Goal: Information Seeking & Learning: Learn about a topic

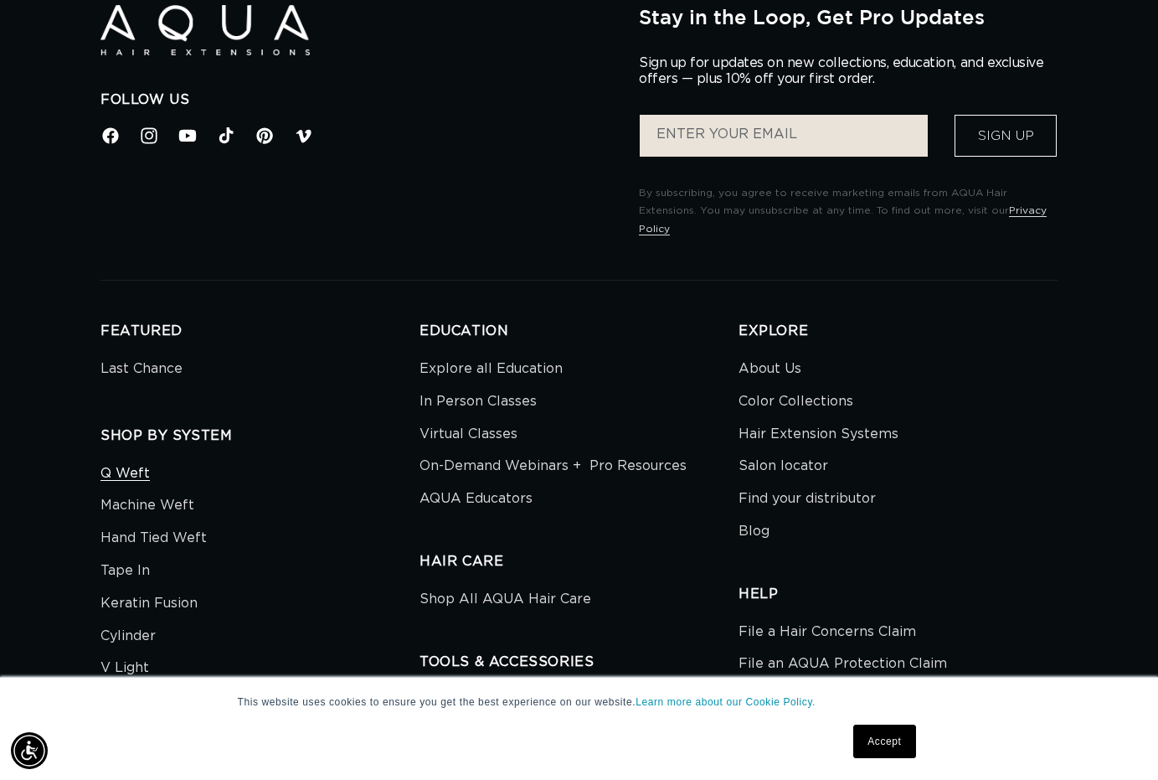
click at [132, 462] on link "Q Weft" at bounding box center [125, 476] width 49 height 28
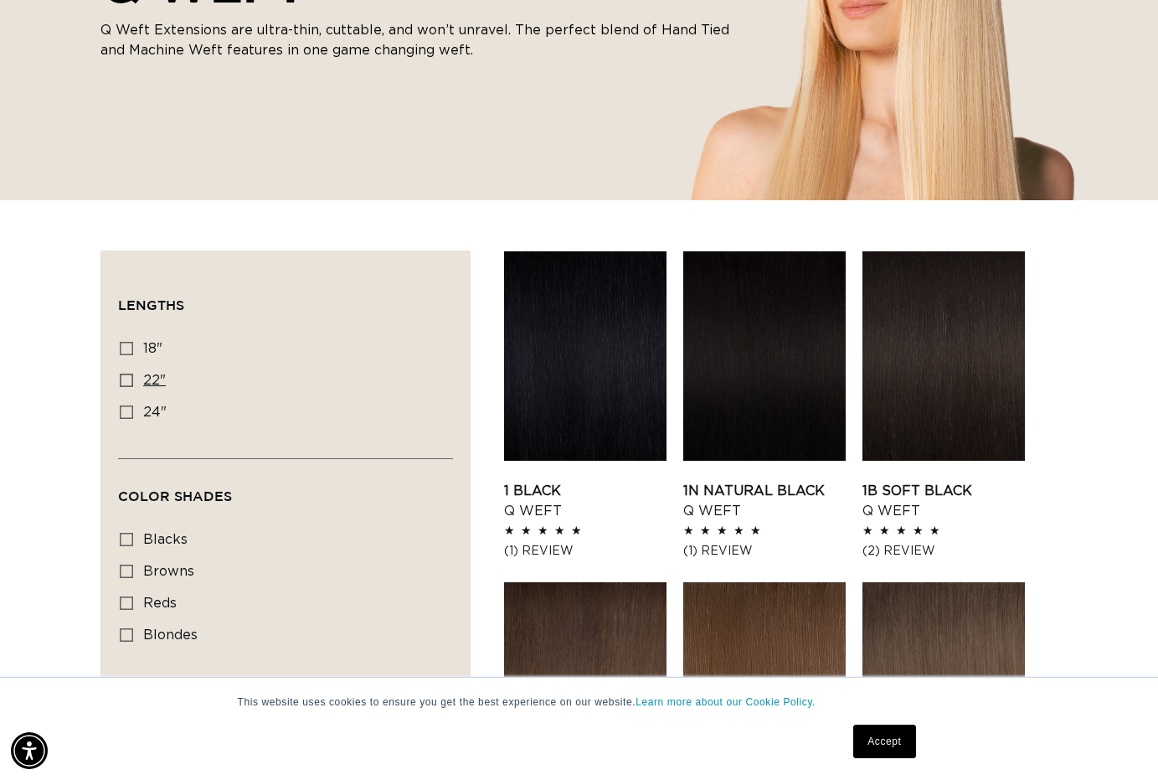
click at [129, 379] on icon at bounding box center [126, 380] width 13 height 13
click at [129, 379] on input "22" 22" (5 products)" at bounding box center [126, 380] width 13 height 13
checkbox input "true"
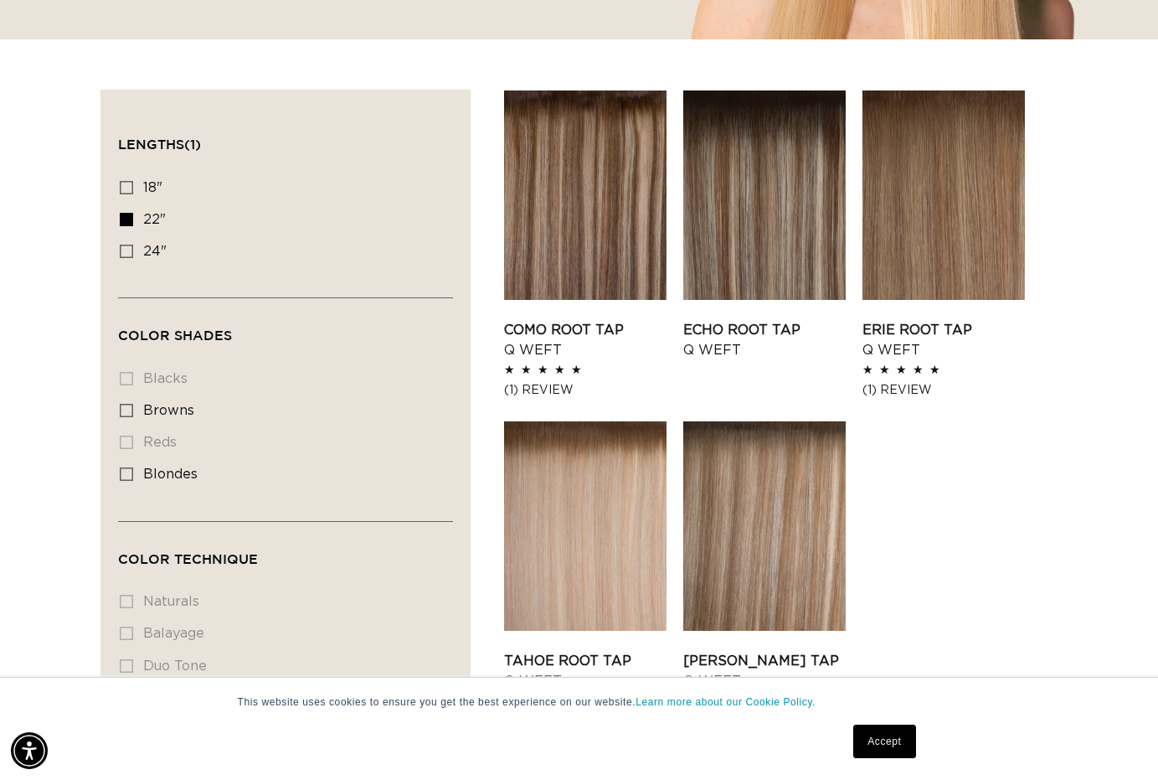
scroll to position [0, 2079]
click at [126, 445] on li "reds reds (0 products)" at bounding box center [281, 443] width 322 height 32
click at [126, 444] on li "reds reds (0 products)" at bounding box center [281, 443] width 322 height 32
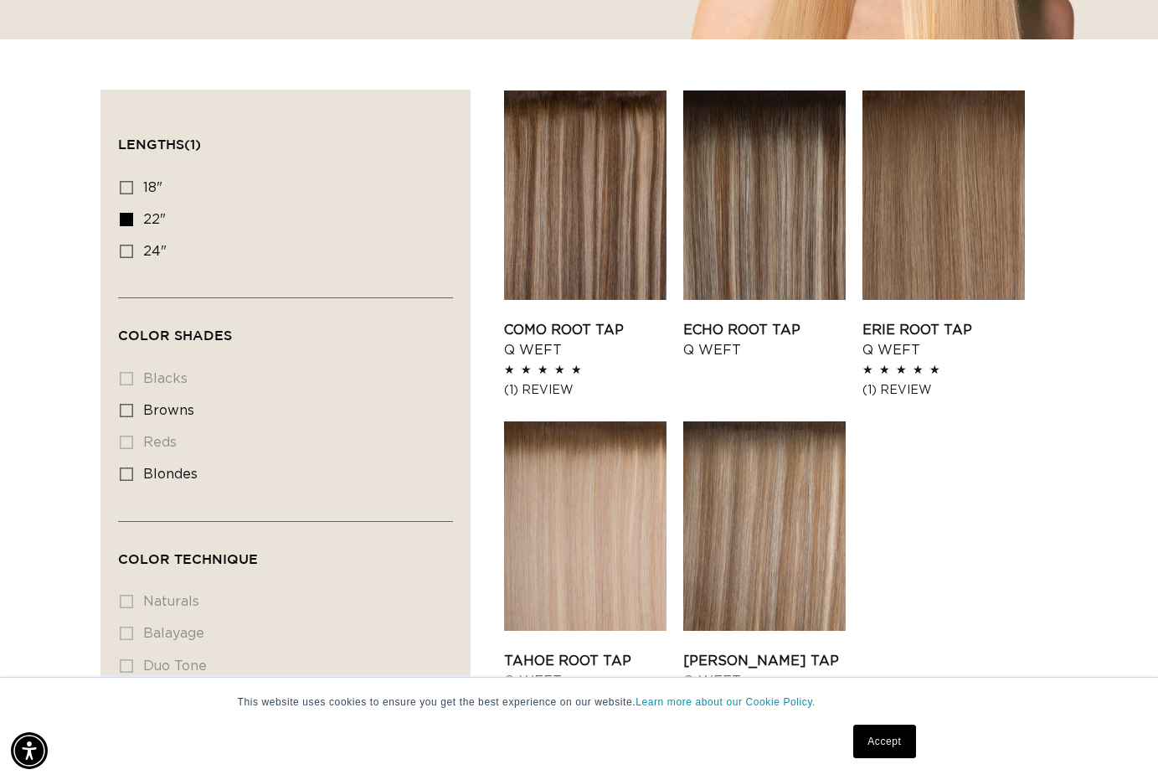
click at [162, 444] on li "reds reds (0 products)" at bounding box center [281, 443] width 322 height 32
click at [167, 415] on span "browns" at bounding box center [168, 410] width 51 height 13
click at [133, 415] on input "browns browns (5 products)" at bounding box center [126, 410] width 13 height 13
checkbox input "true"
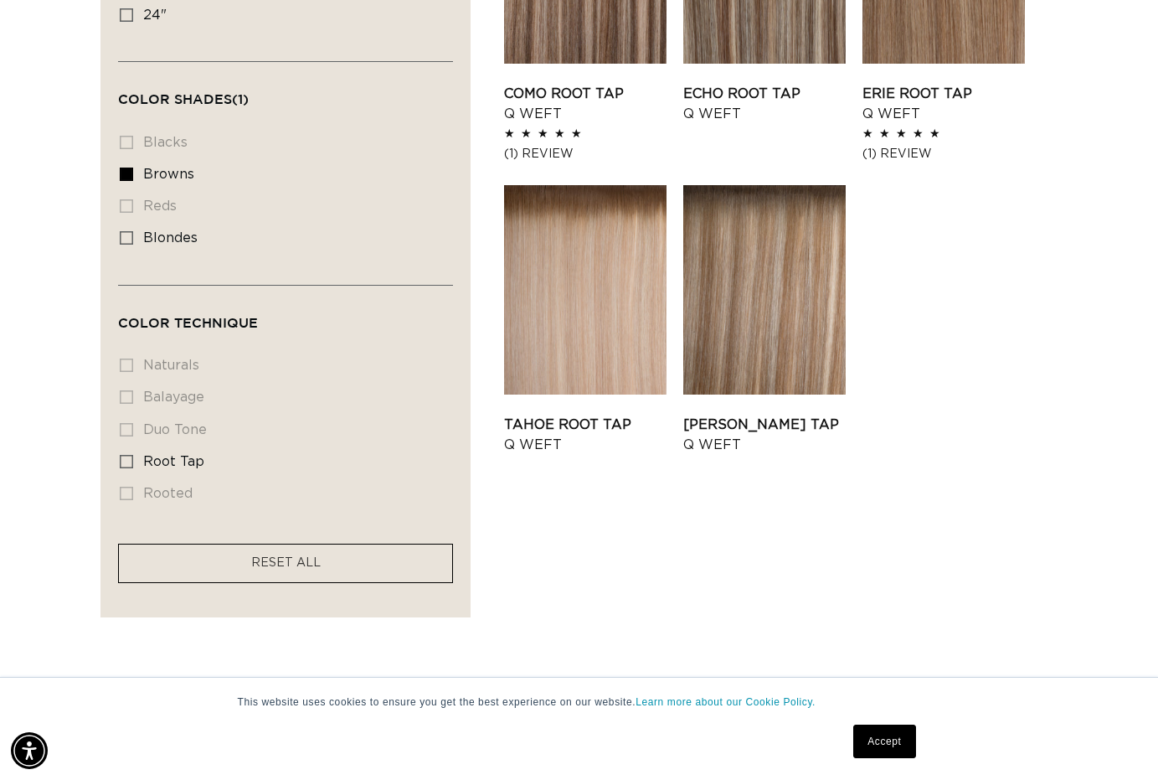
click at [126, 366] on li "naturals naturals (0 products)" at bounding box center [281, 366] width 322 height 32
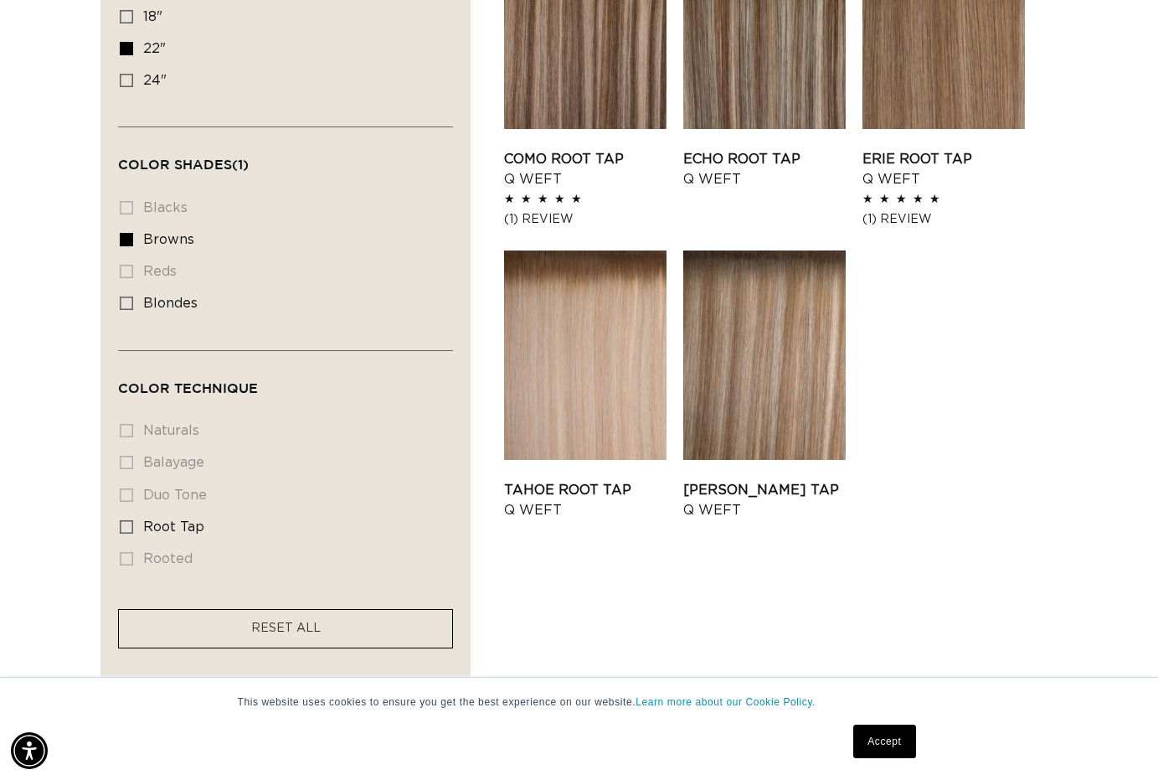
click at [126, 276] on li "reds reds (0 products)" at bounding box center [281, 272] width 322 height 32
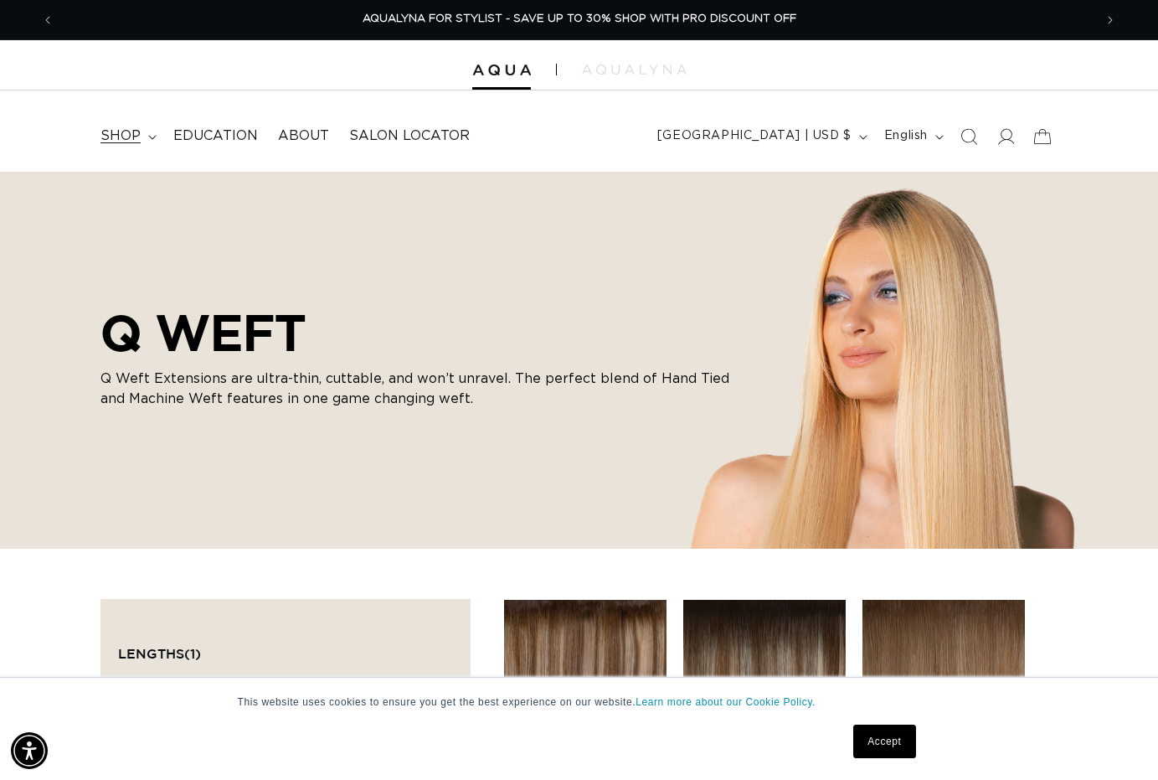
click at [128, 138] on span "shop" at bounding box center [121, 136] width 40 height 18
click at [959, 134] on span "Search" at bounding box center [969, 136] width 37 height 37
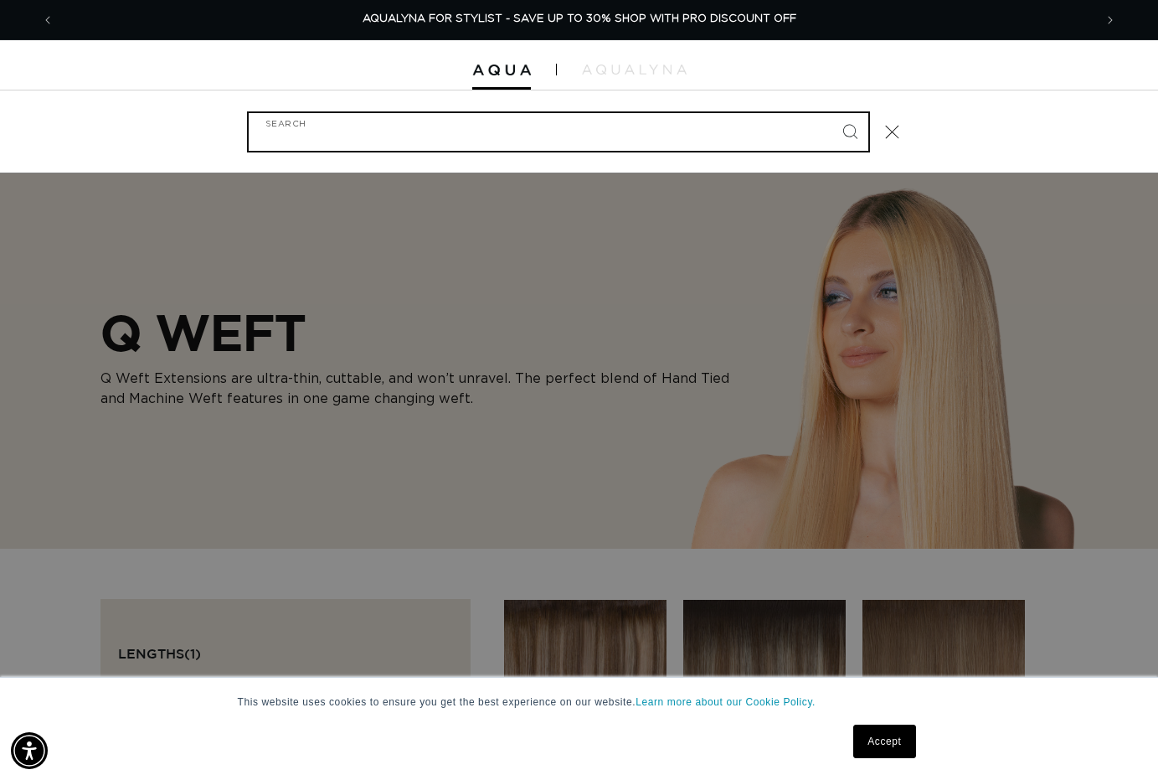
type input "j"
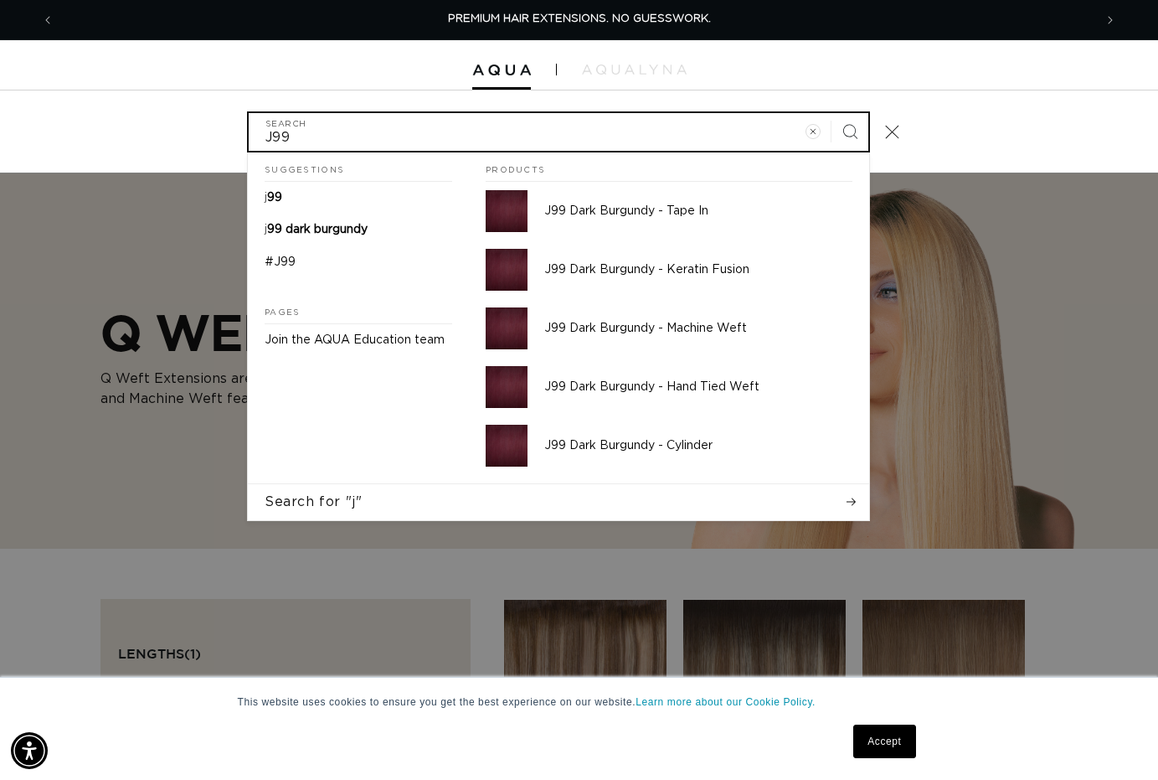
type input "J99"
click at [850, 130] on button "Search" at bounding box center [850, 131] width 37 height 37
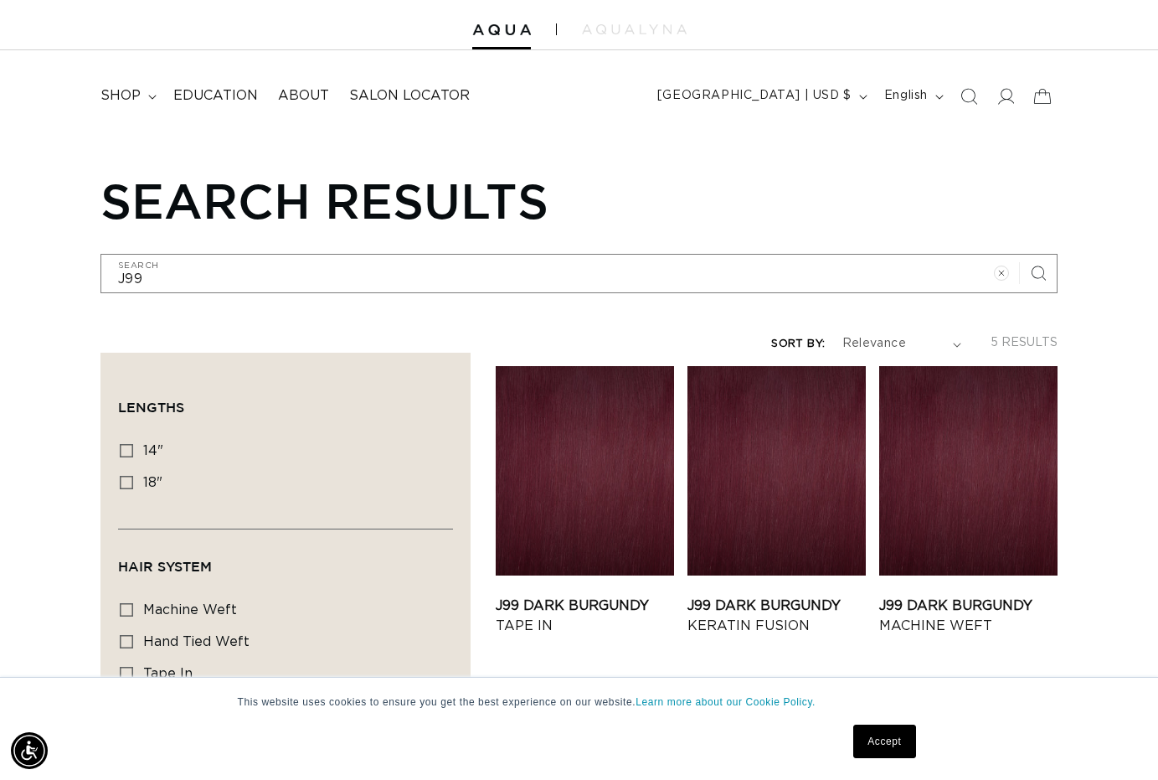
scroll to position [0, 1039]
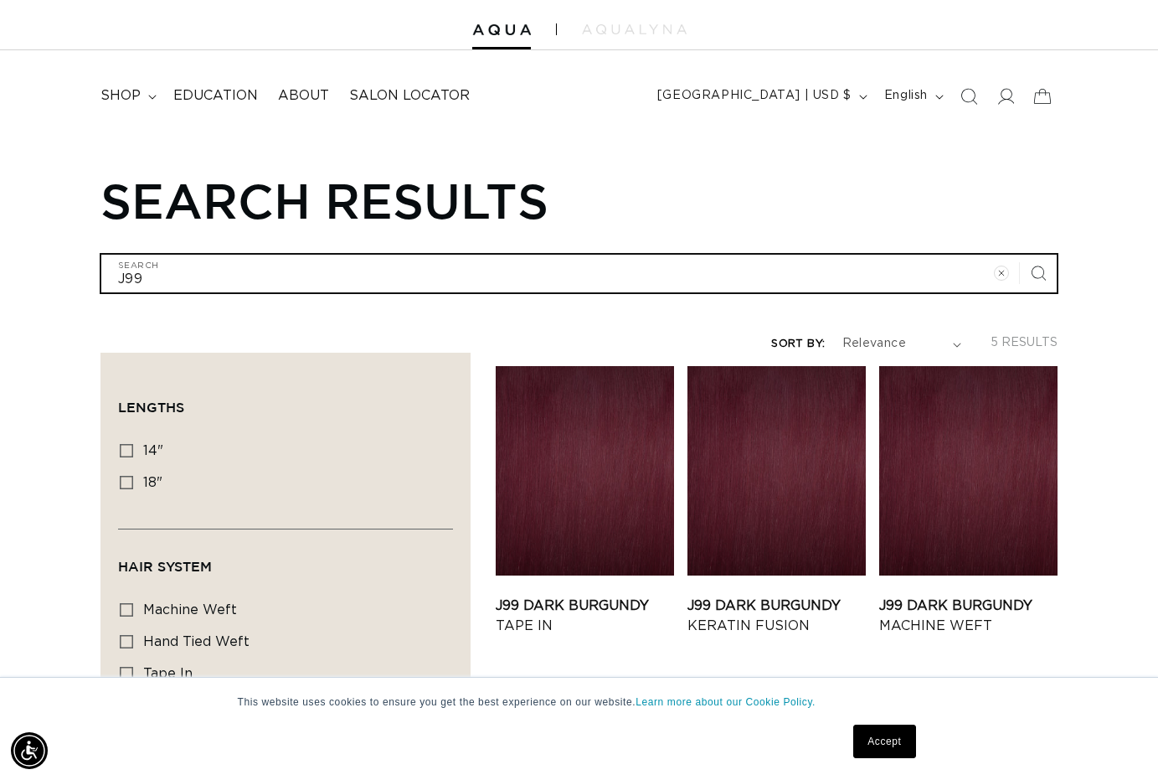
click at [348, 272] on input "J99" at bounding box center [579, 274] width 956 height 38
type input "J99 22""
click at [579, 310] on button "Search for "J99 22""" at bounding box center [579, 311] width 957 height 35
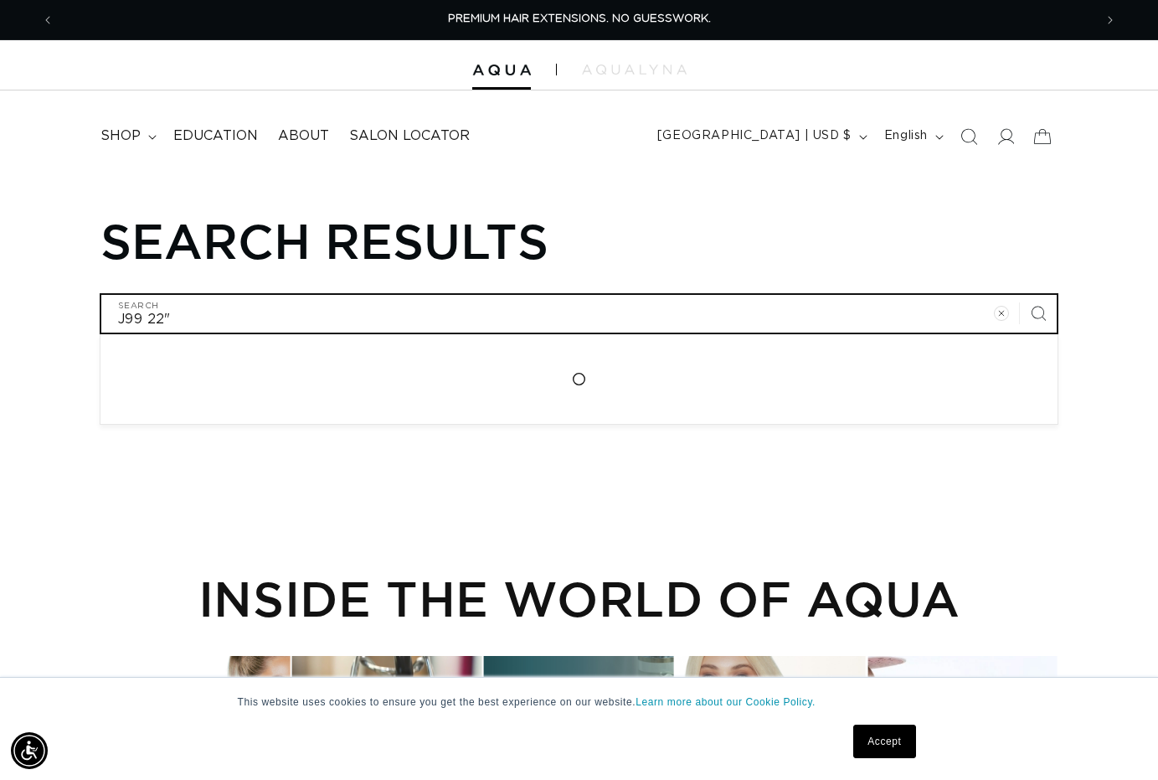
click at [243, 317] on input "J99 22"" at bounding box center [579, 314] width 956 height 38
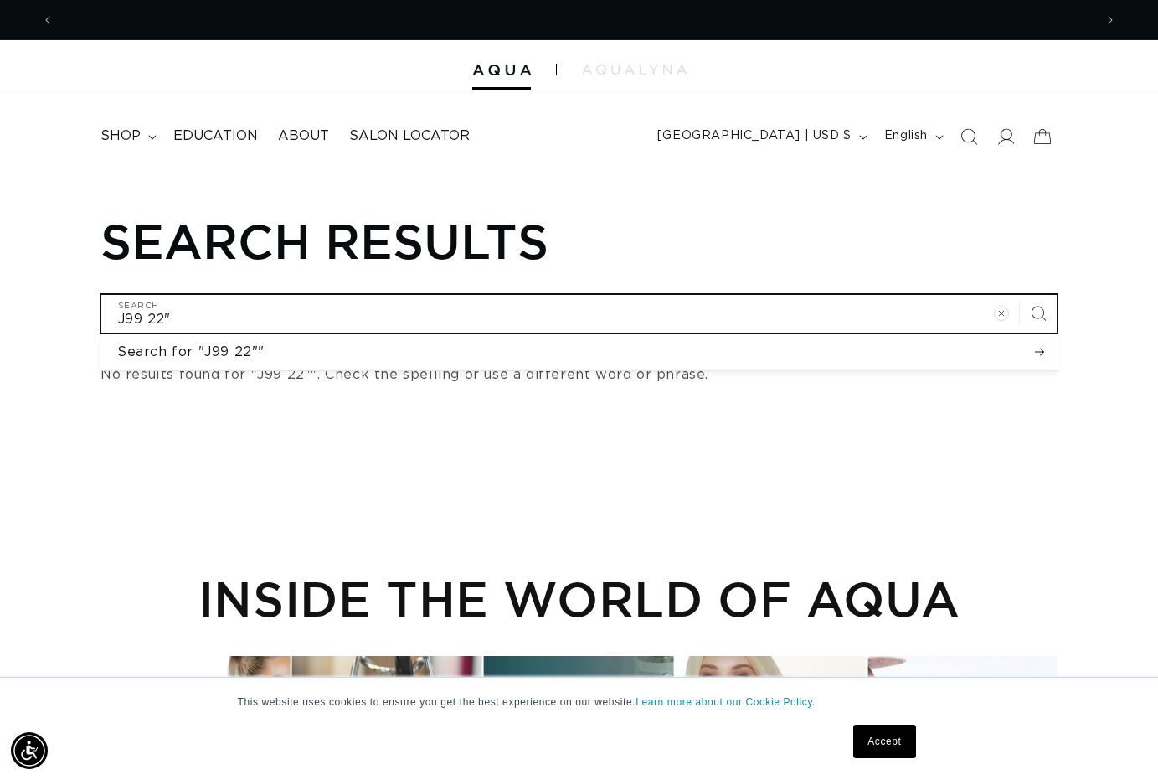
scroll to position [0, 1039]
drag, startPoint x: 243, startPoint y: 317, endPoint x: 150, endPoint y: 312, distance: 93.1
click at [149, 312] on input "J99 22"" at bounding box center [579, 314] width 956 height 38
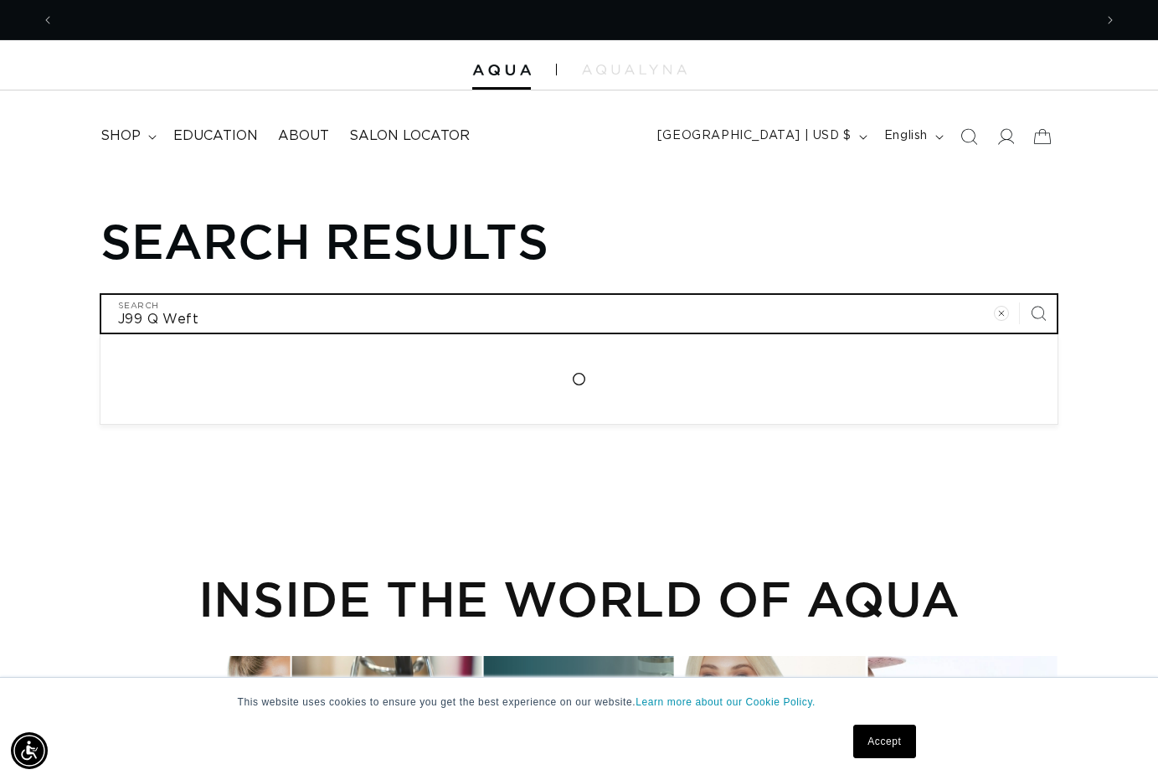
scroll to position [0, 0]
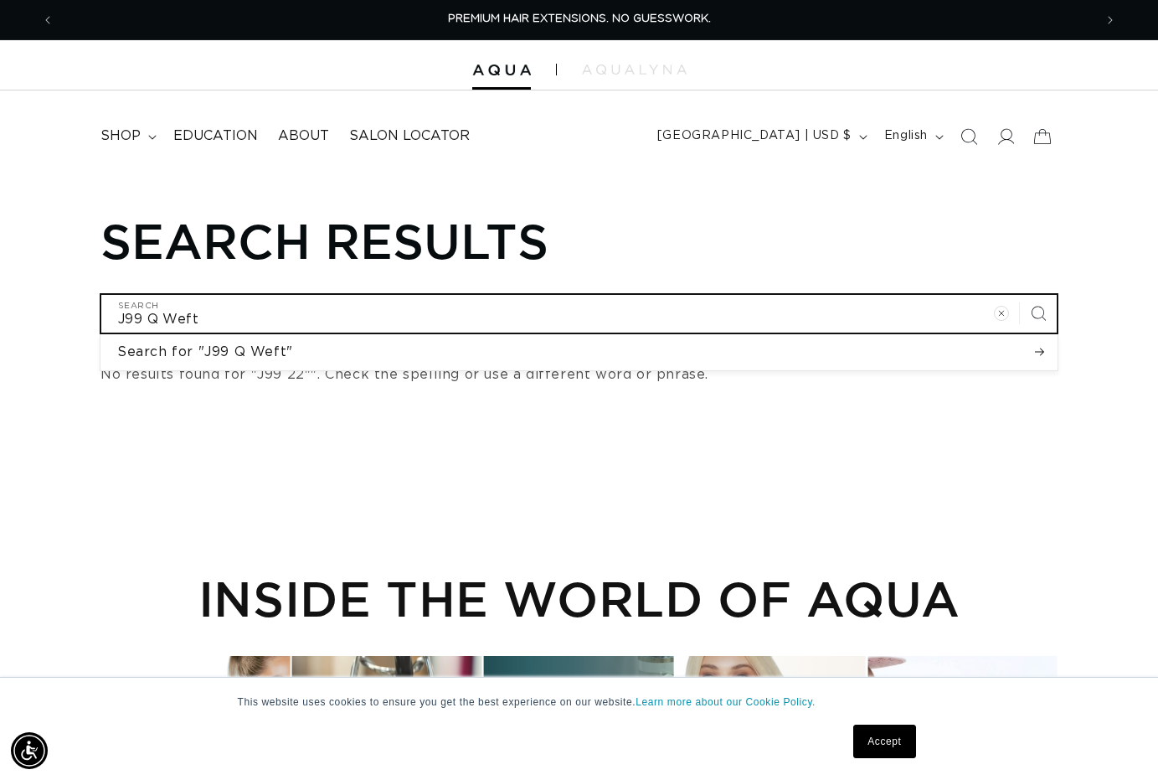
type input "J99 Q Weft"
click at [579, 350] on button "Search for "J99 Q Weft"" at bounding box center [579, 351] width 957 height 35
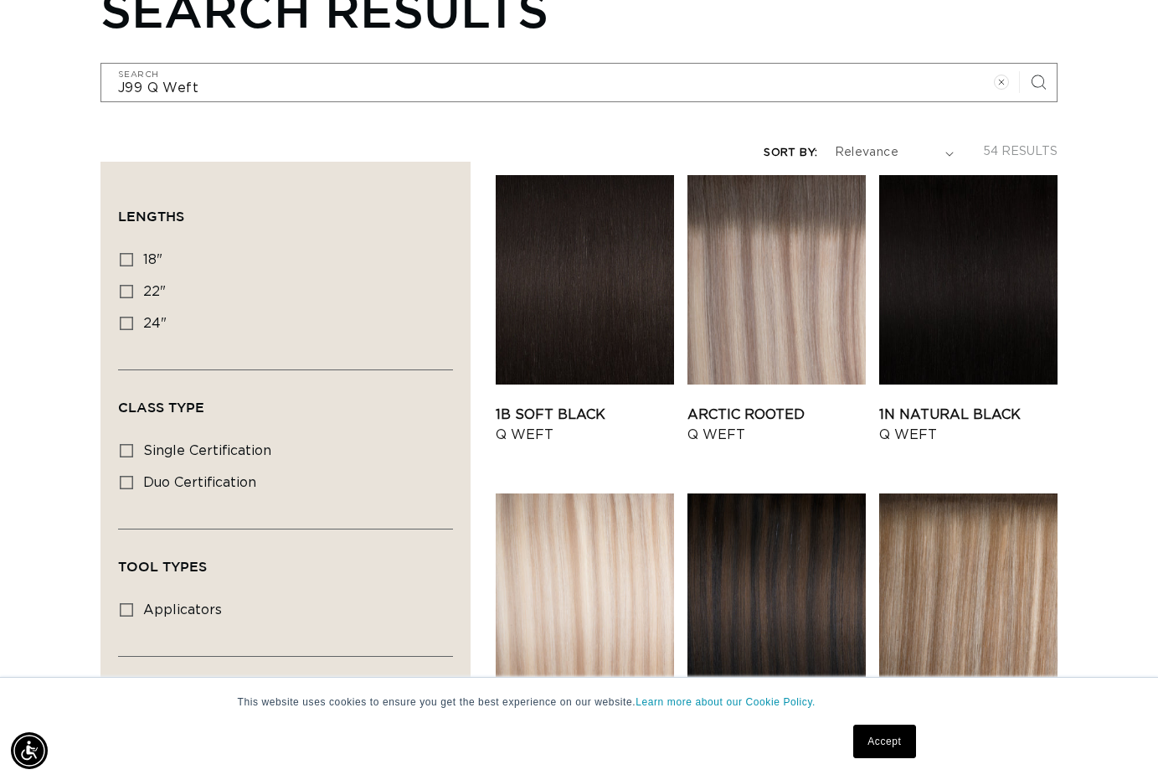
scroll to position [0, 1039]
click at [132, 291] on icon at bounding box center [126, 291] width 13 height 13
click at [132, 291] on input "22" 22" (6 products)" at bounding box center [126, 291] width 13 height 13
checkbox input "true"
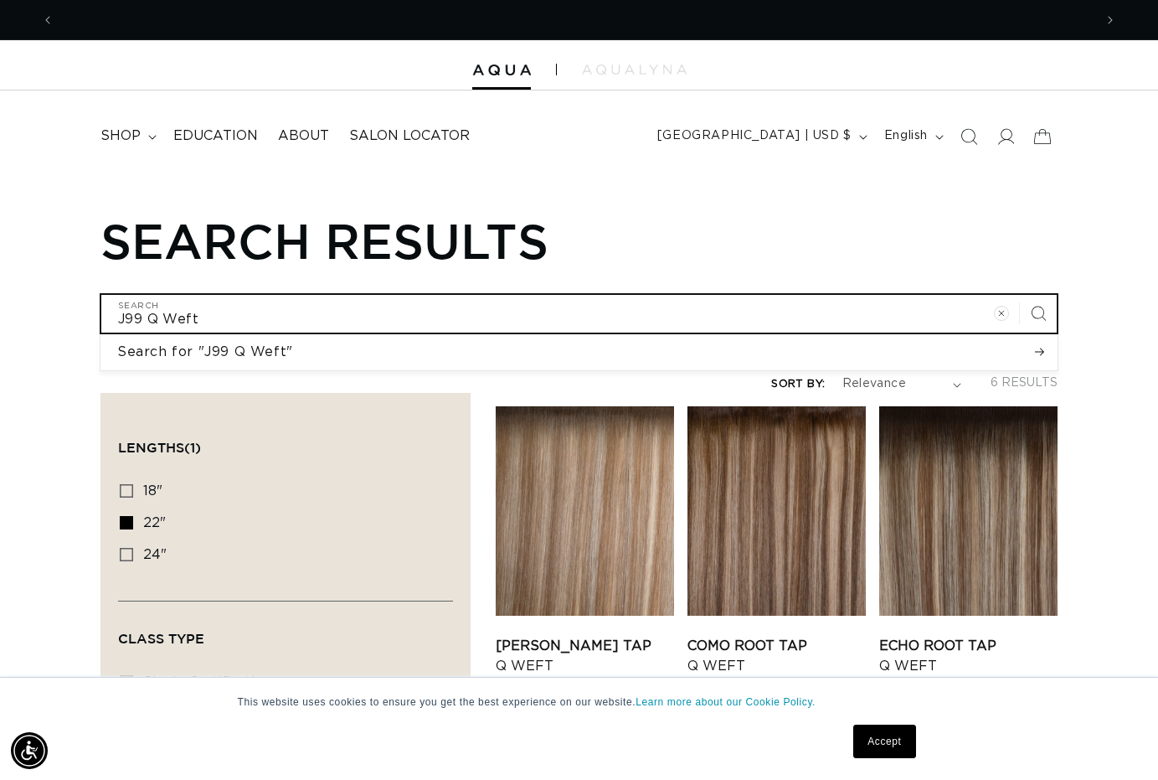
scroll to position [0, 1039]
drag, startPoint x: 218, startPoint y: 326, endPoint x: 242, endPoint y: 310, distance: 29.0
click at [242, 310] on input "J99 Q Weft" at bounding box center [579, 314] width 956 height 38
drag, startPoint x: 204, startPoint y: 322, endPoint x: 152, endPoint y: 318, distance: 52.9
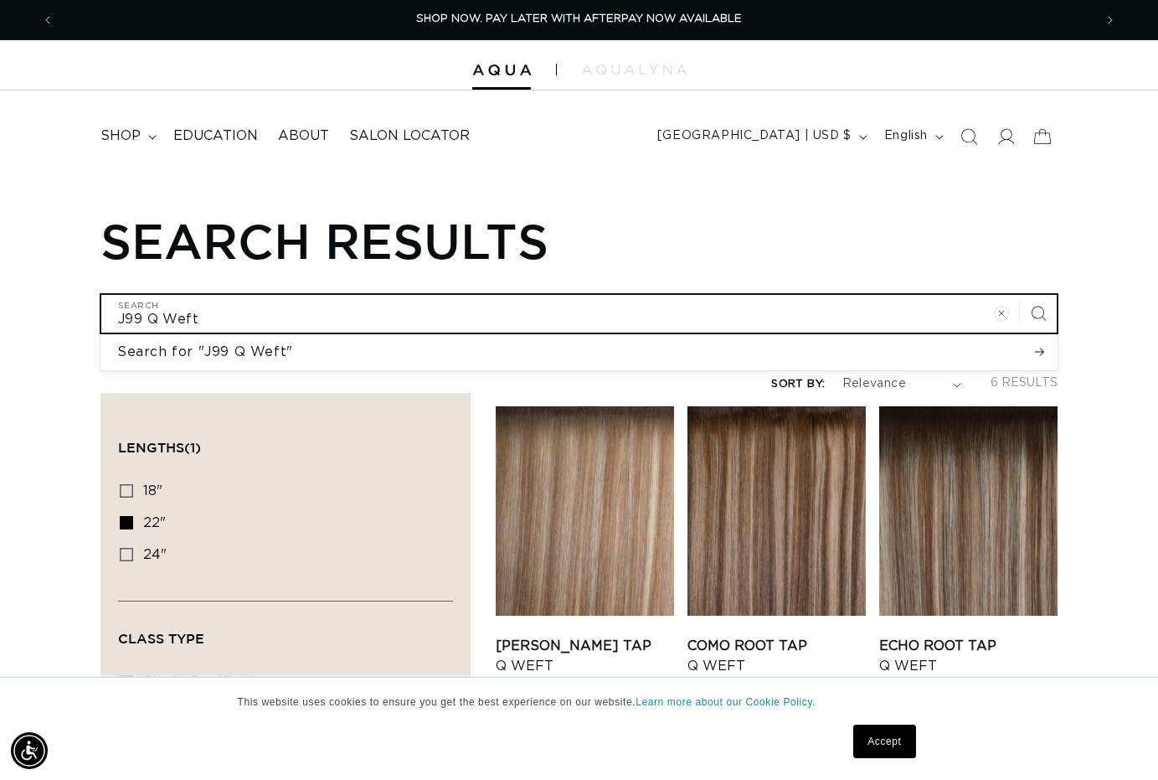
click at [151, 318] on input "J99 Q Weft" at bounding box center [579, 314] width 956 height 38
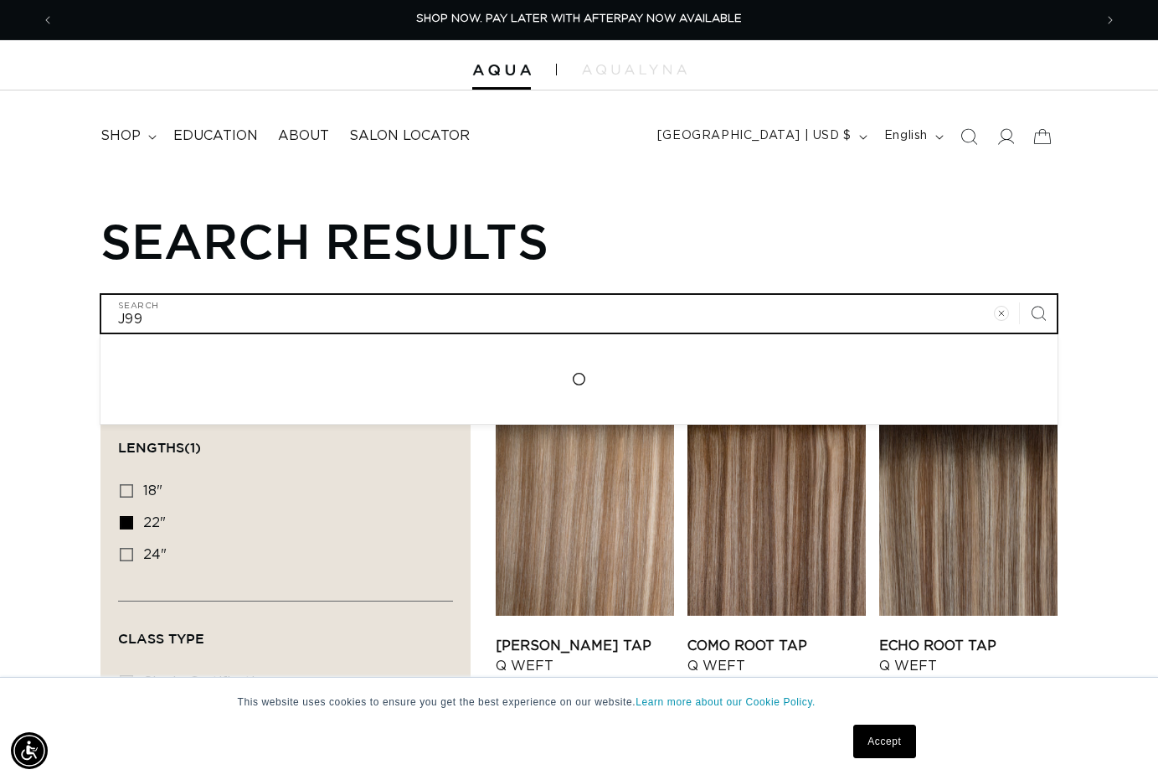
type input "J99"
click button "Search for "J99"" at bounding box center [0, 0] width 0 height 0
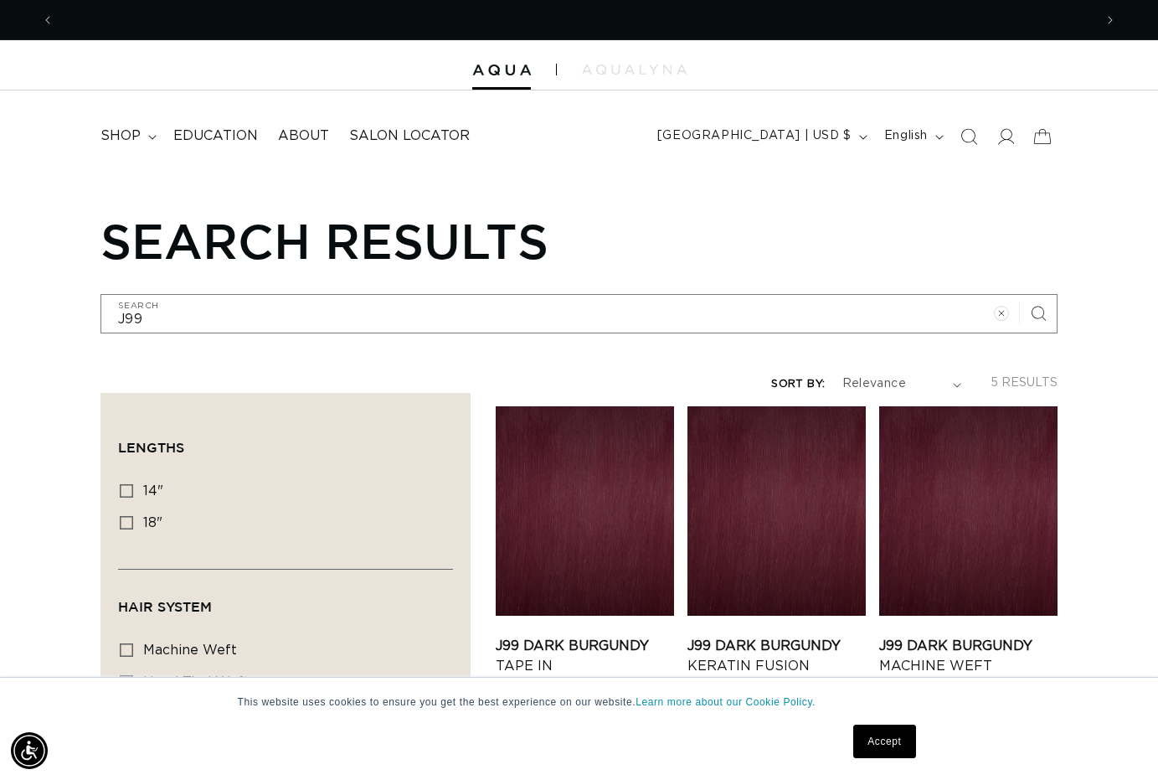
scroll to position [0, 2079]
click at [935, 656] on link "J99 Dark Burgundy Machine Weft" at bounding box center [968, 656] width 178 height 40
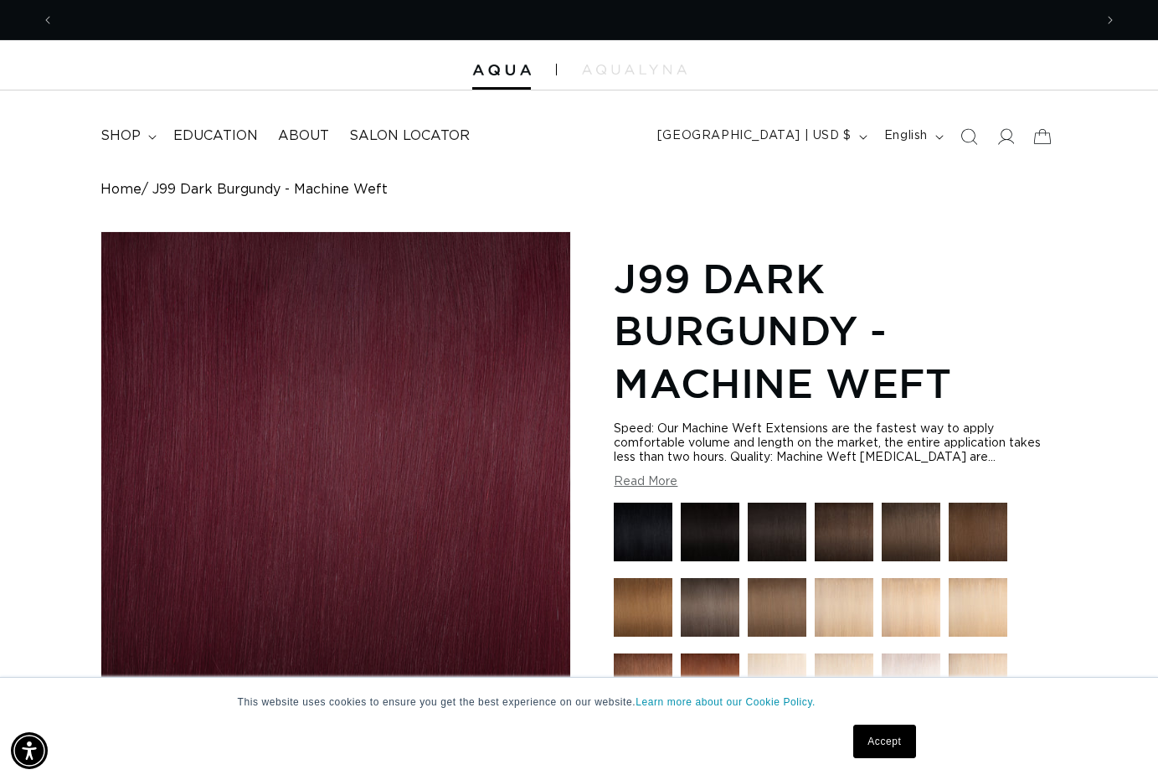
scroll to position [0, 2079]
click at [975, 137] on icon "Search" at bounding box center [971, 137] width 18 height 18
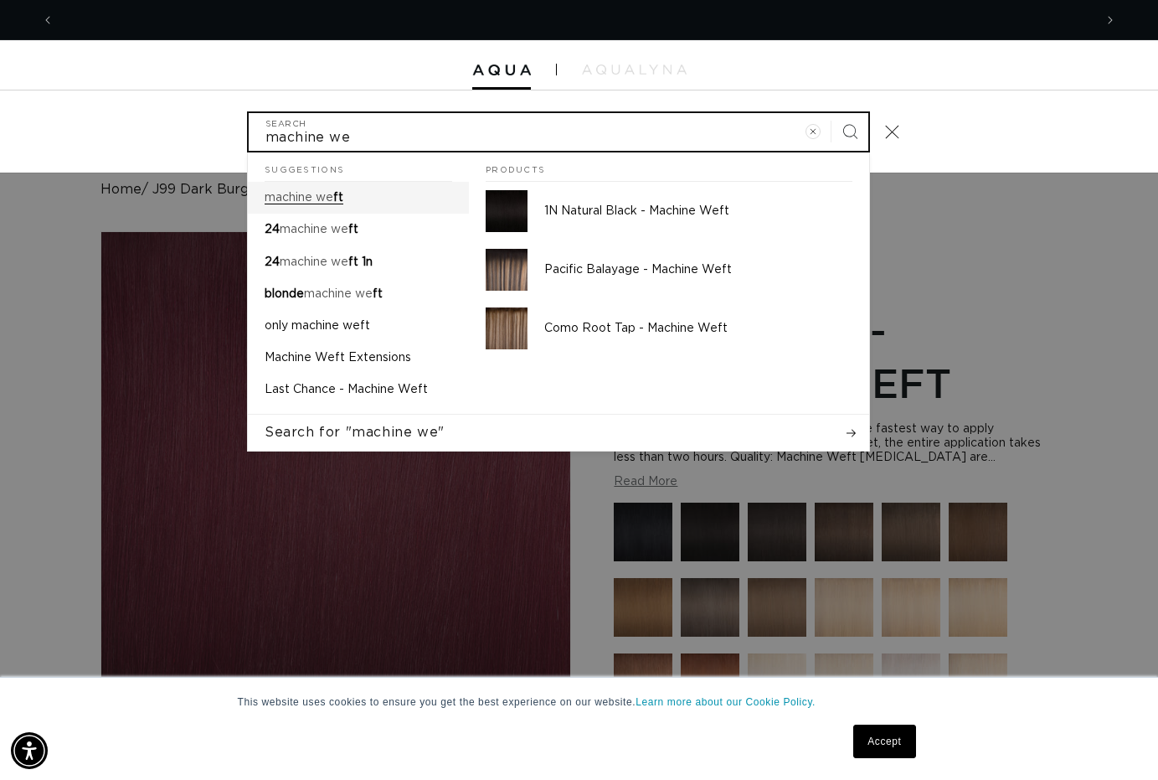
scroll to position [0, 1039]
type input "machine we"
click at [850, 130] on button "Search" at bounding box center [850, 131] width 37 height 37
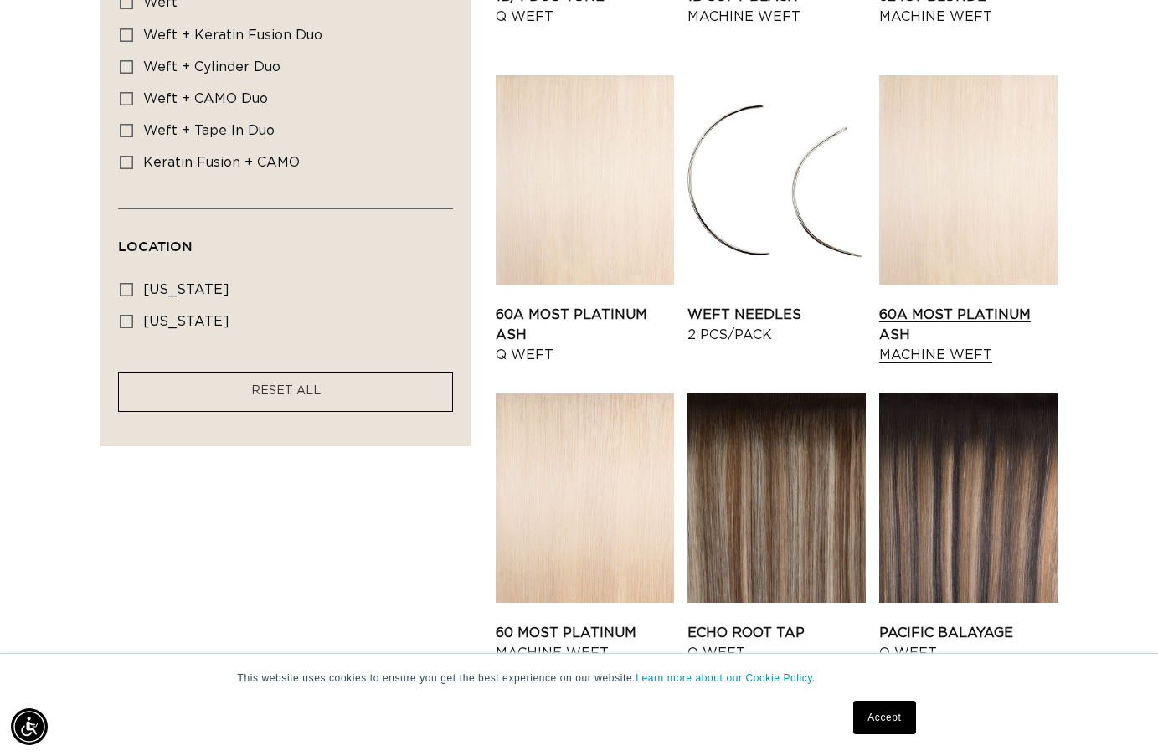
click at [937, 348] on link "60A Most Platinum Ash Machine Weft" at bounding box center [968, 335] width 178 height 60
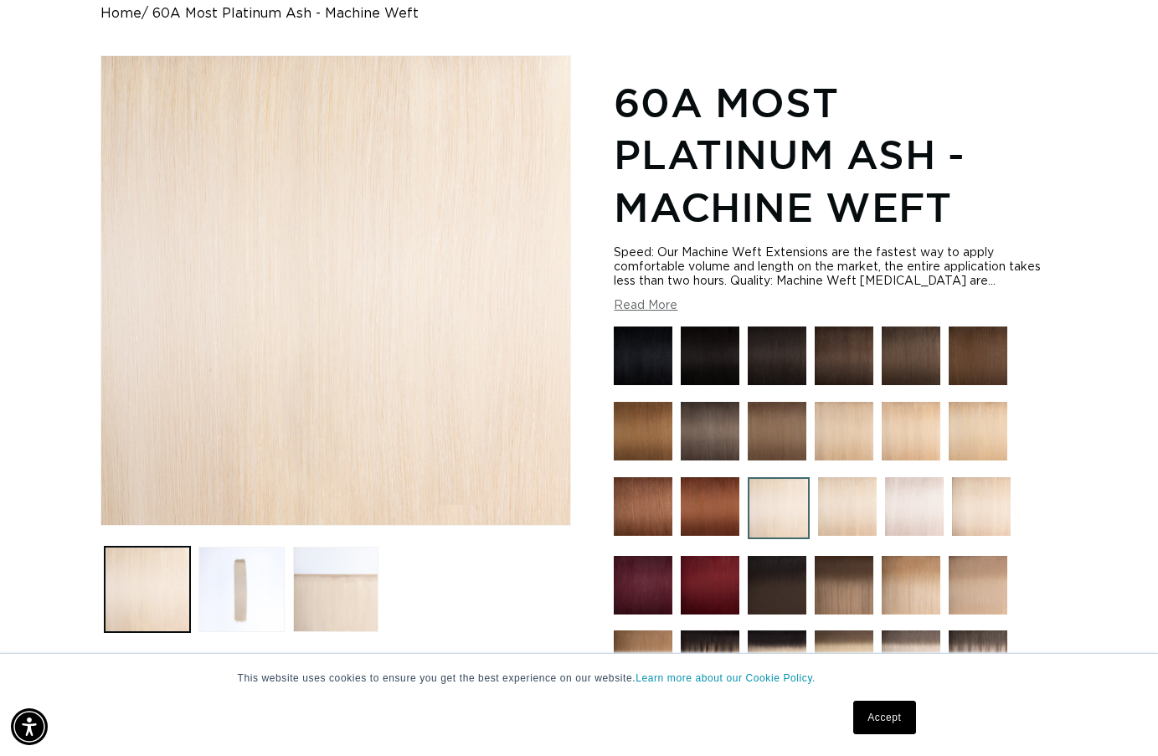
scroll to position [0, 1039]
click at [647, 308] on button "Read More" at bounding box center [646, 306] width 64 height 14
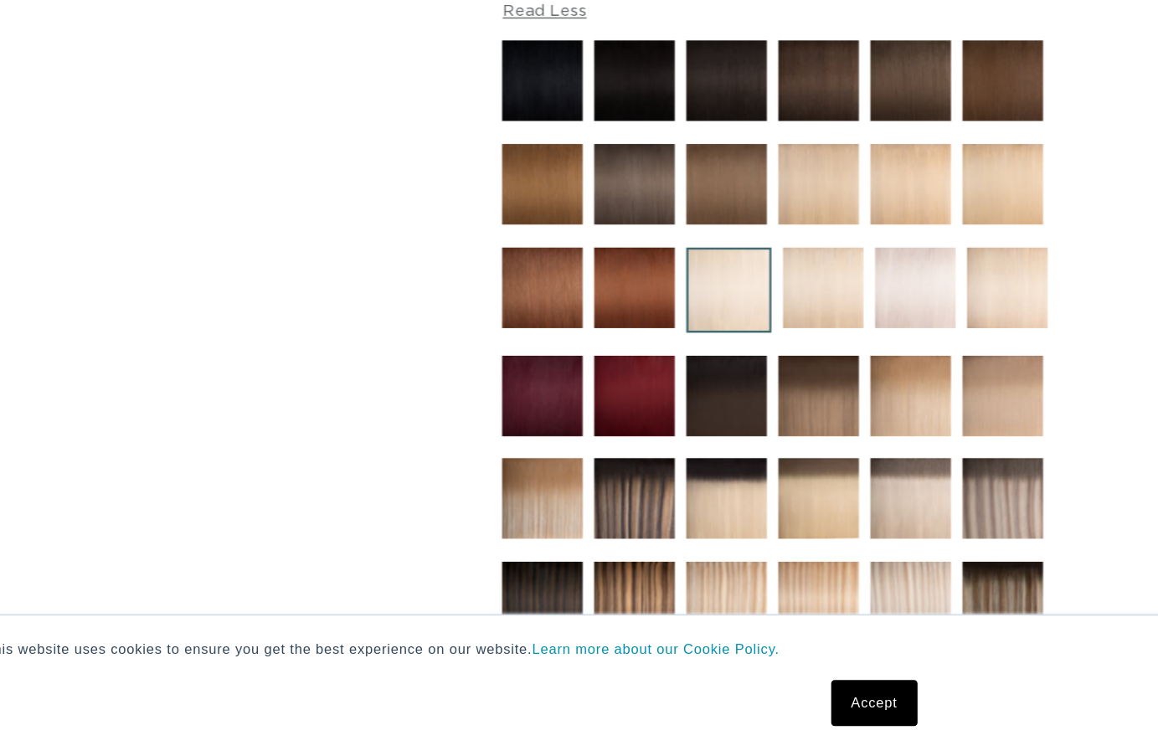
scroll to position [0, 0]
click at [681, 465] on img at bounding box center [710, 494] width 59 height 59
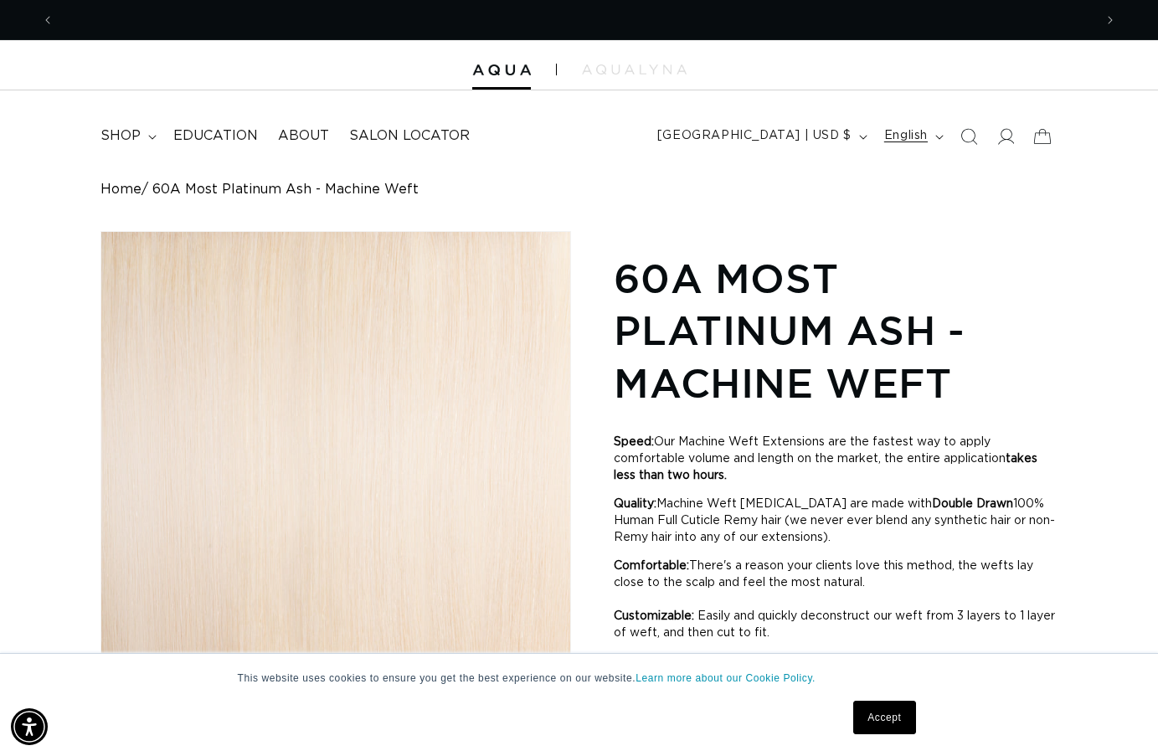
scroll to position [0, 1039]
click at [973, 136] on icon "Search" at bounding box center [969, 136] width 18 height 18
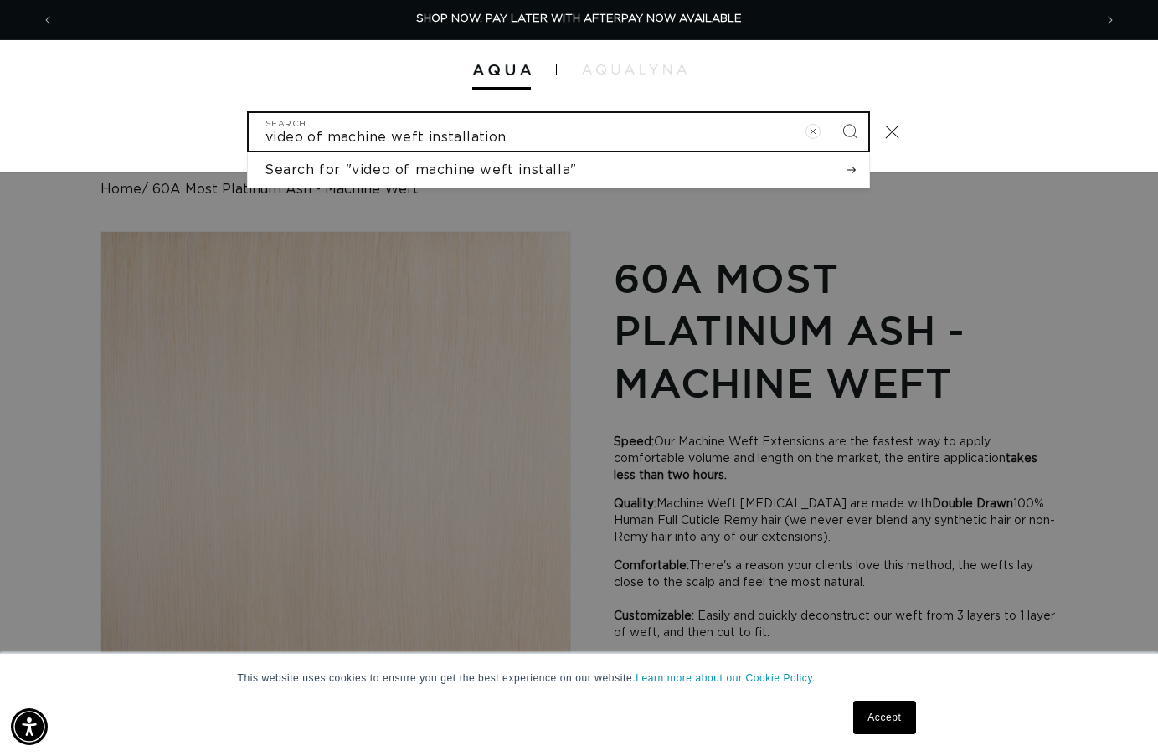
type input "video of machine weft installation"
click at [850, 130] on button "Search" at bounding box center [850, 131] width 37 height 37
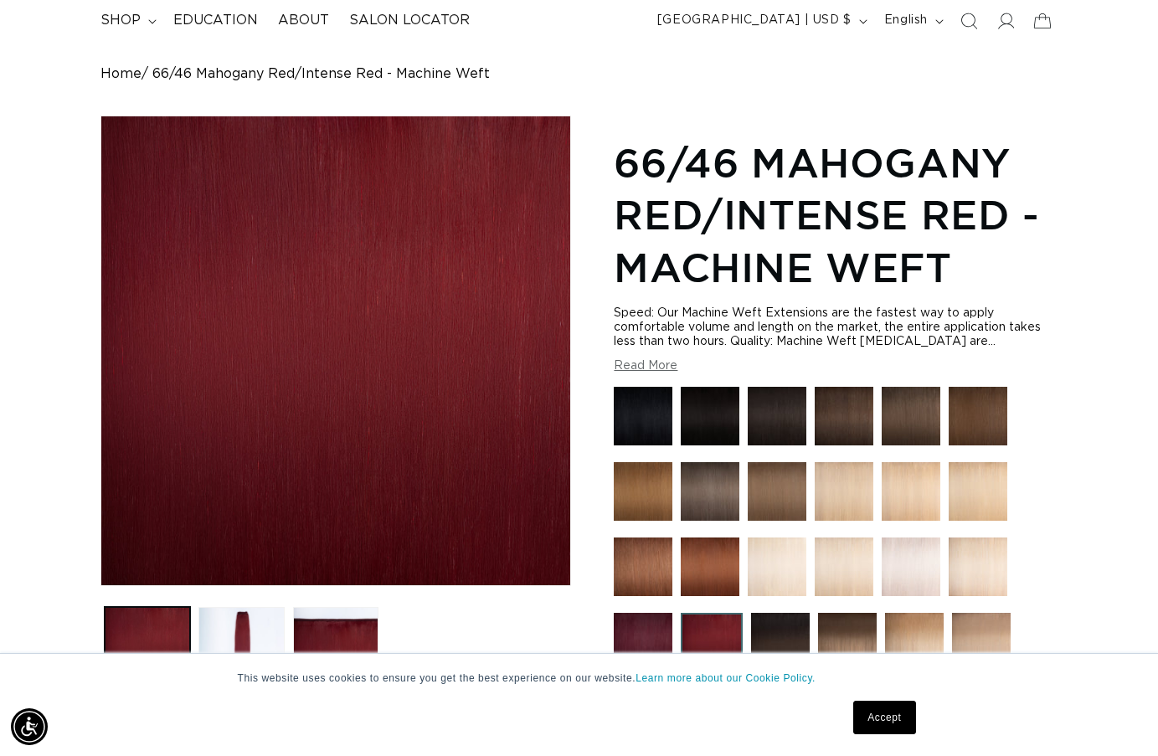
scroll to position [109, 0]
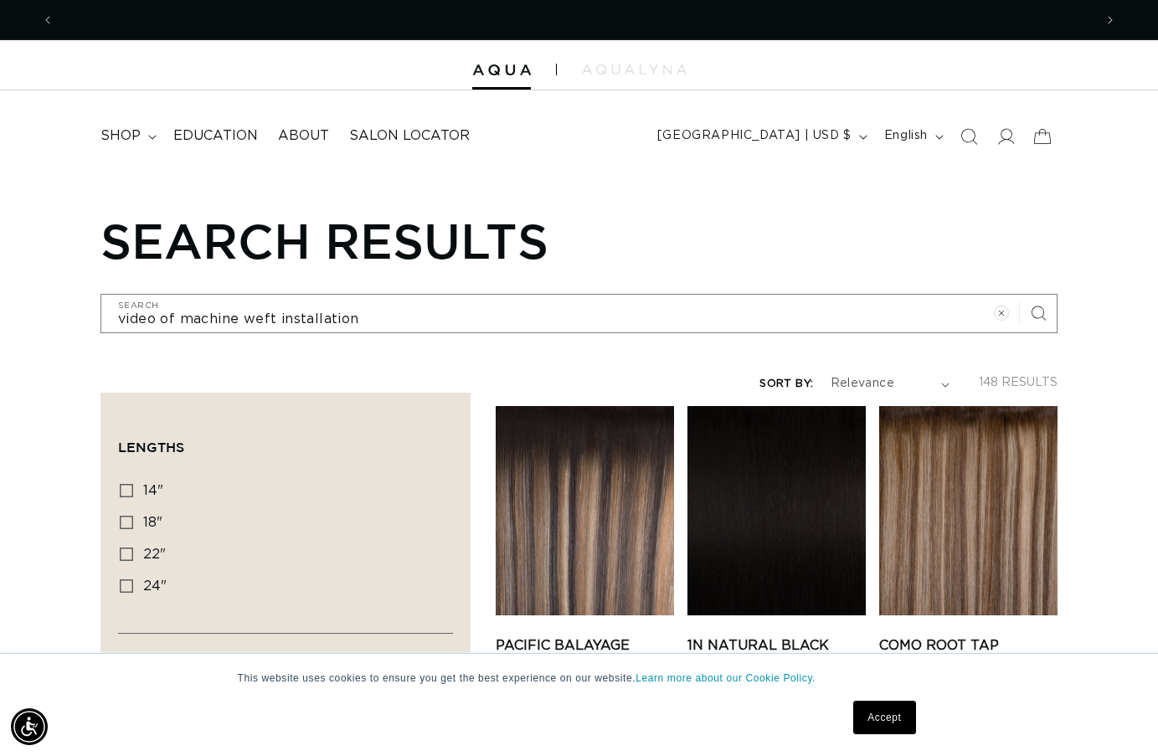
scroll to position [0, 1039]
click at [998, 309] on icon "Clear search term" at bounding box center [1001, 314] width 16 height 16
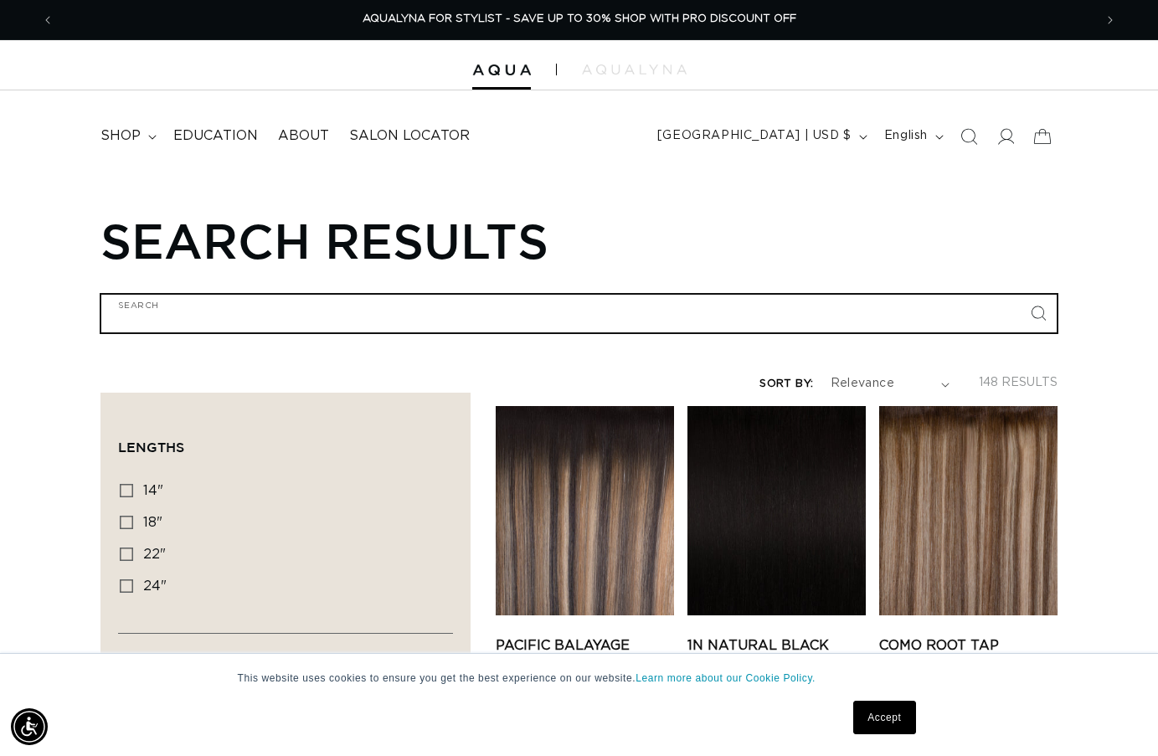
scroll to position [0, 0]
